Goal: Contribute content

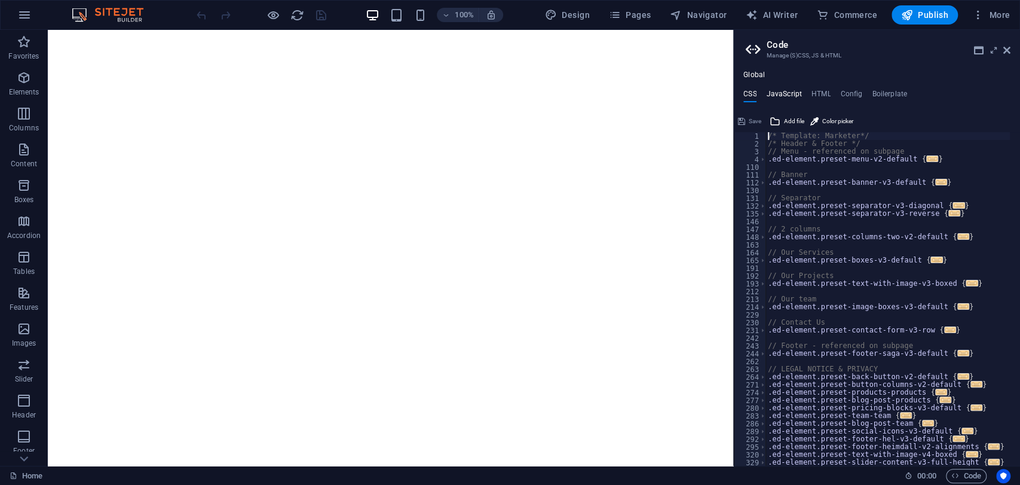
click at [781, 92] on h4 "JavaScript" at bounding box center [783, 96] width 35 height 13
type textarea "/* JS for preset "Menu V2" */"
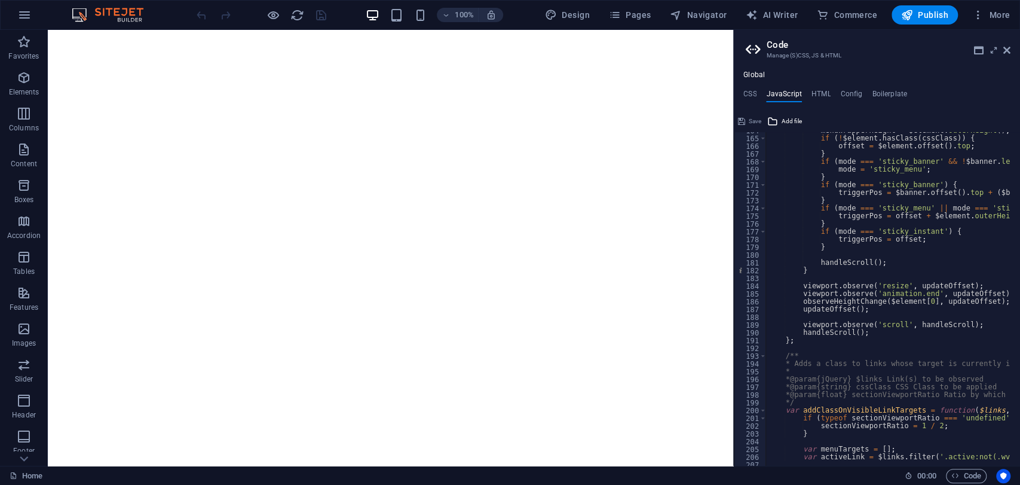
scroll to position [1272, 0]
click at [821, 90] on h4 "HTML" at bounding box center [822, 96] width 20 height 13
type textarea "{{content}}"
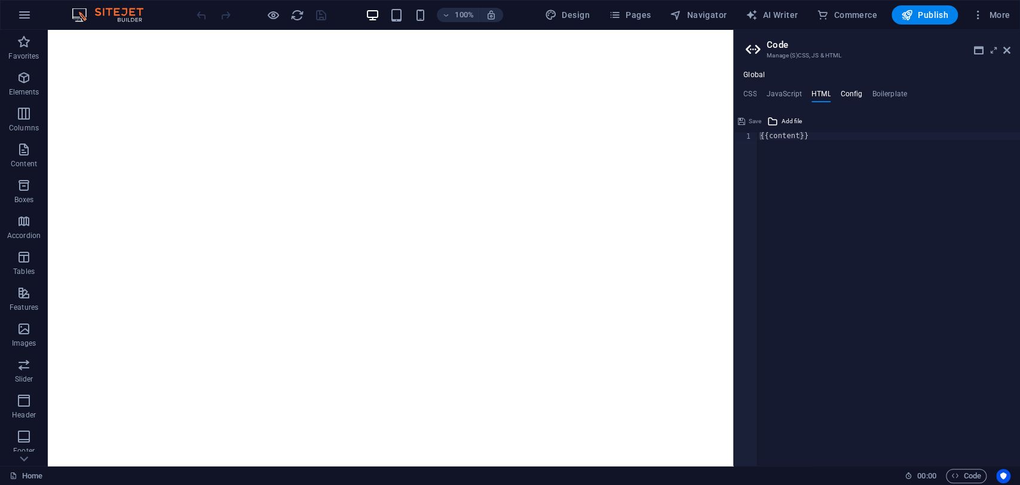
click at [847, 91] on h4 "Config" at bounding box center [851, 96] width 22 height 13
type textarea "$color-background: #ffffff;"
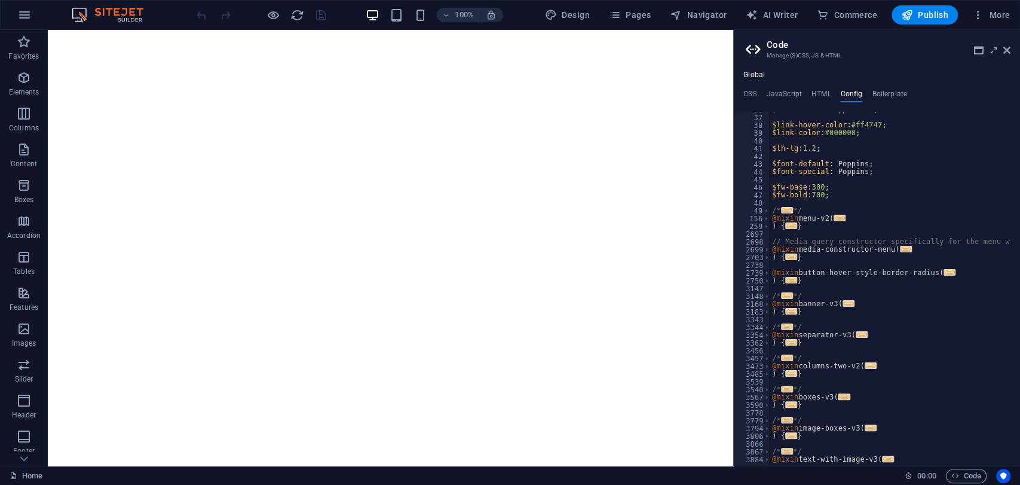
scroll to position [516, 0]
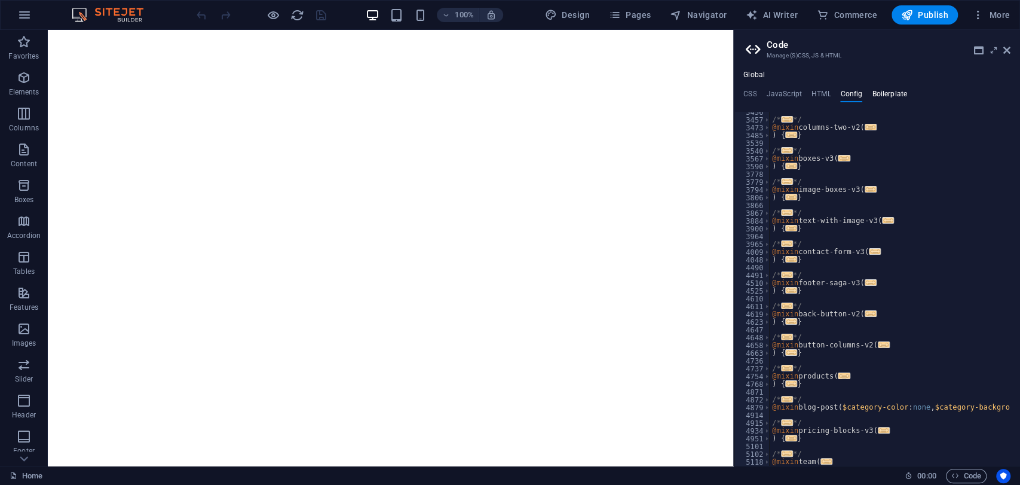
click at [892, 90] on h4 "Boilerplate" at bounding box center [889, 96] width 35 height 13
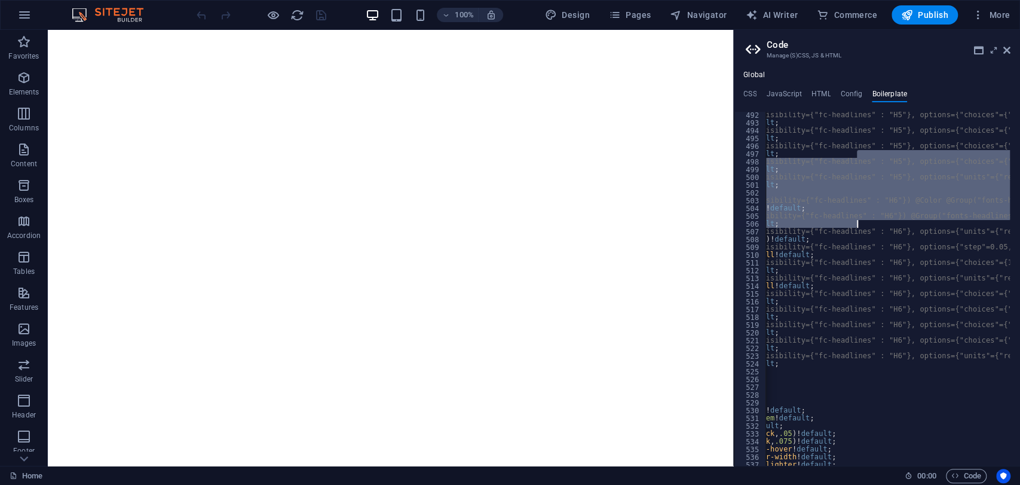
scroll to position [0, 116]
drag, startPoint x: 1017, startPoint y: 157, endPoint x: 1014, endPoint y: 203, distance: 46.8
type textarea "/* @Param(type="color", visibility={"fc-headlines" : "H6"}) @Color @Group("font…"
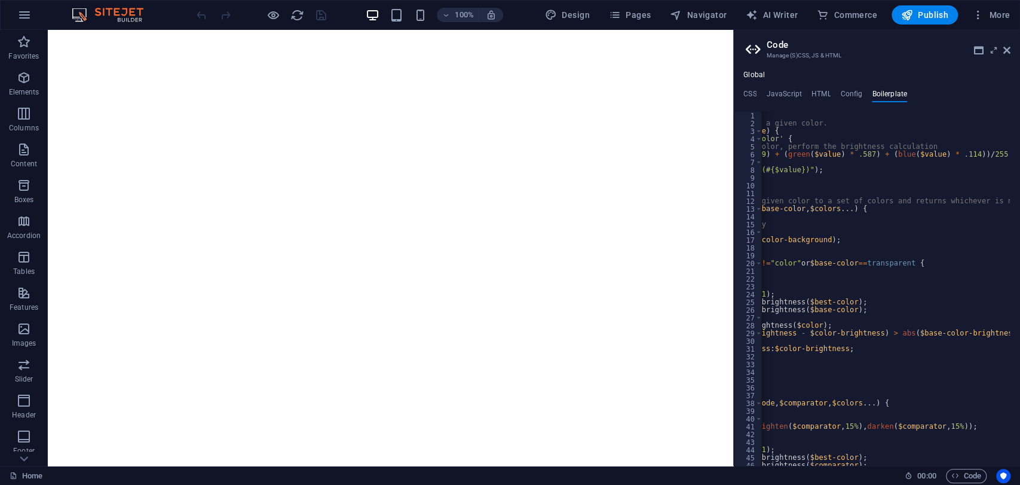
scroll to position [0, 0]
click at [736, 94] on ul "CSS JavaScript HTML Config Boilerplate" at bounding box center [877, 96] width 286 height 13
click at [746, 91] on h4 "CSS" at bounding box center [749, 96] width 13 height 13
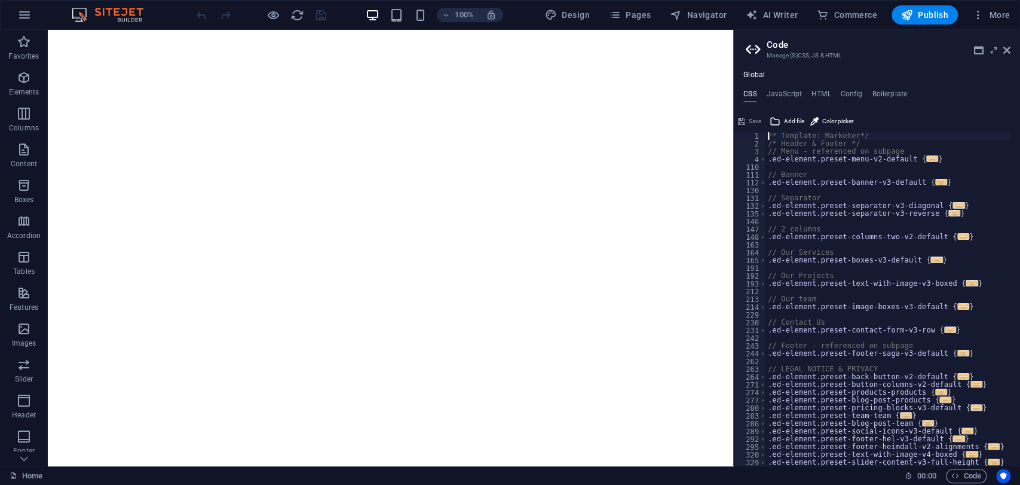
scroll to position [26, 0]
